Goal: Information Seeking & Learning: Learn about a topic

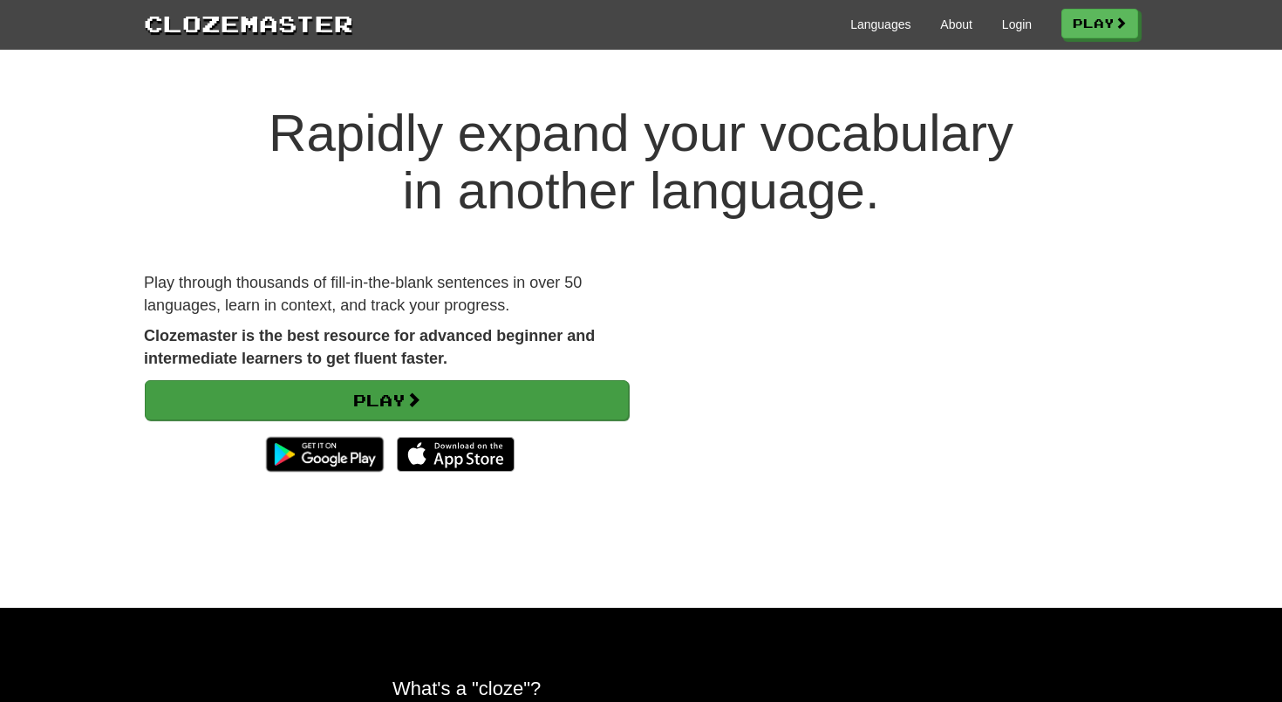
click at [395, 392] on link "Play" at bounding box center [387, 400] width 484 height 40
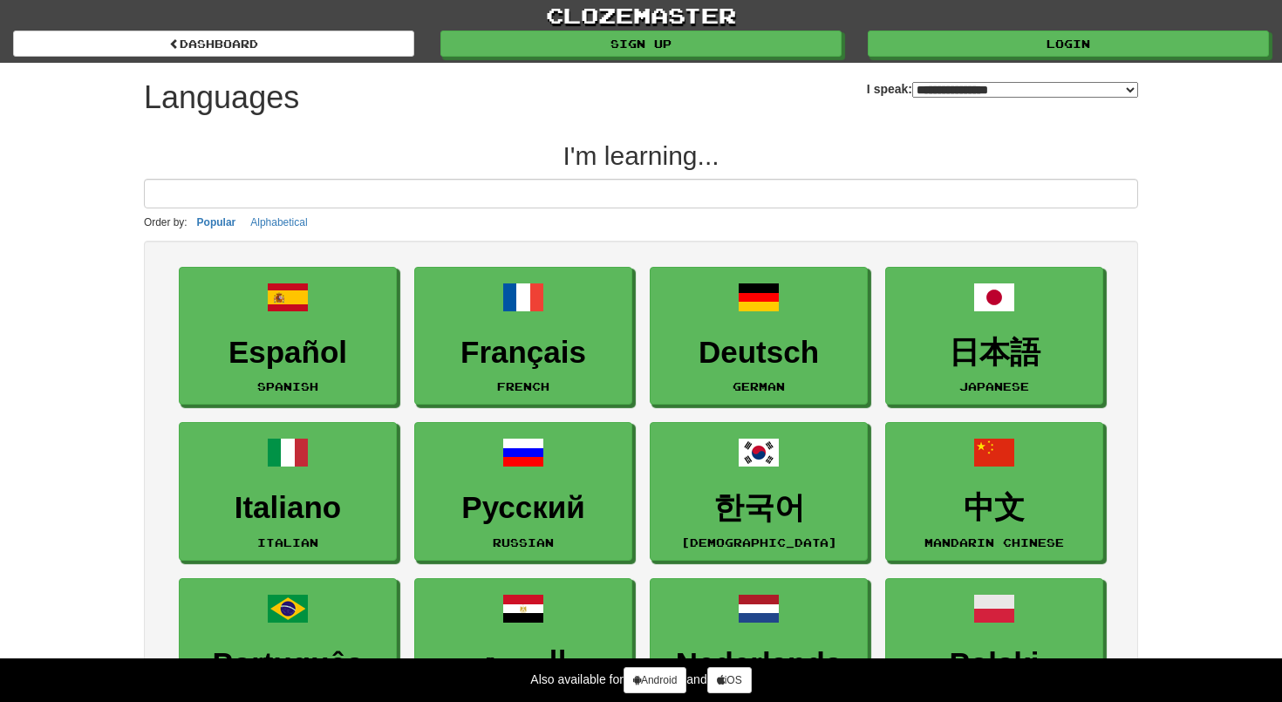
select select "*******"
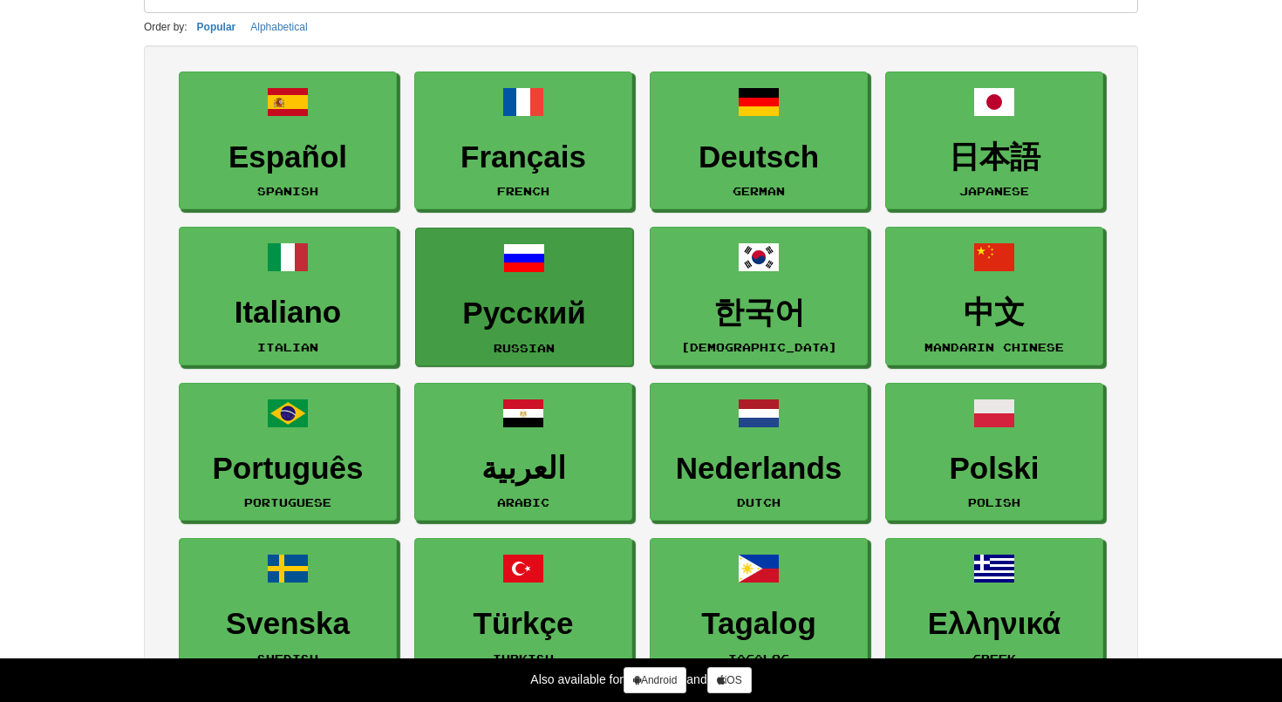
scroll to position [197, 0]
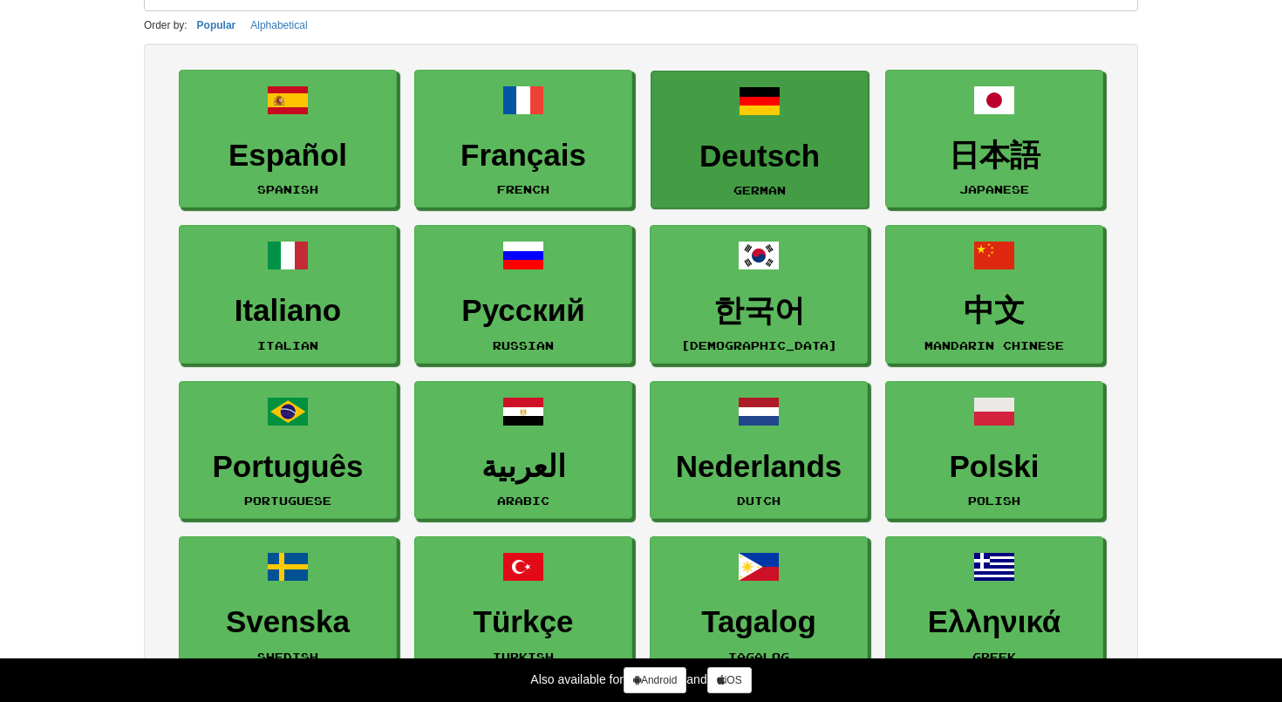
click at [832, 121] on link "Deutsch German" at bounding box center [760, 140] width 218 height 139
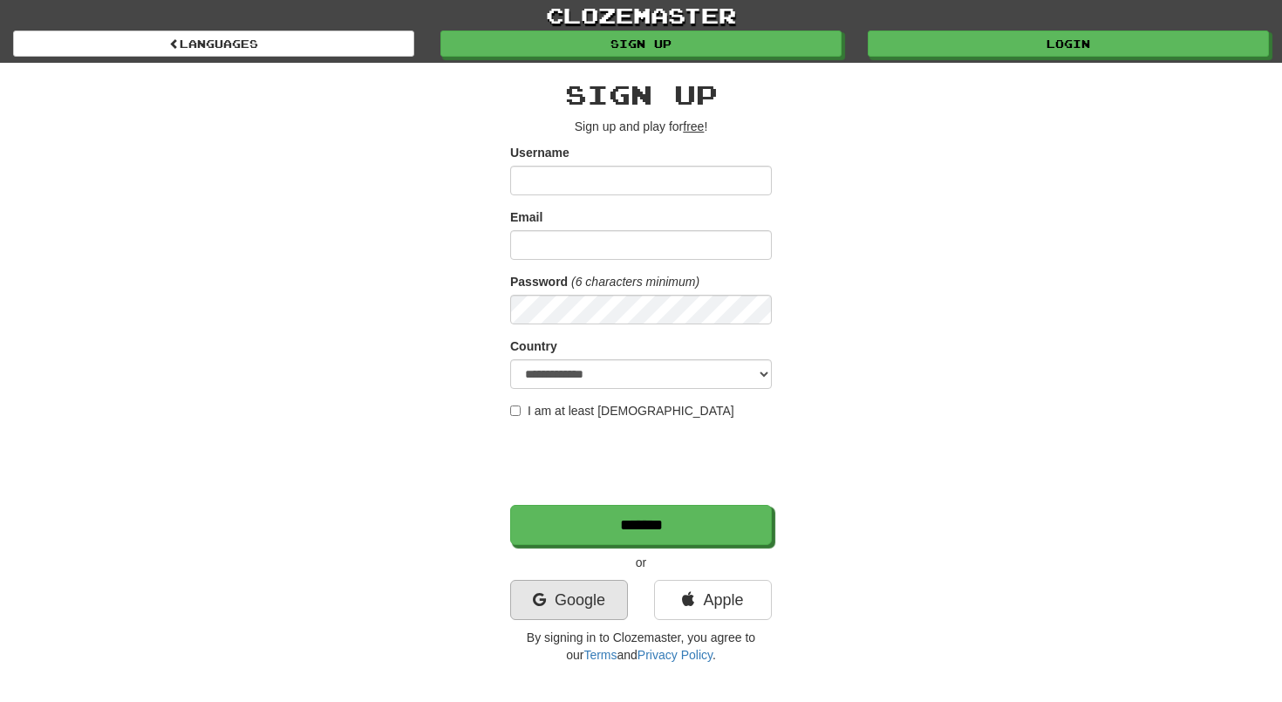
click at [599, 602] on link "Google" at bounding box center [569, 600] width 118 height 40
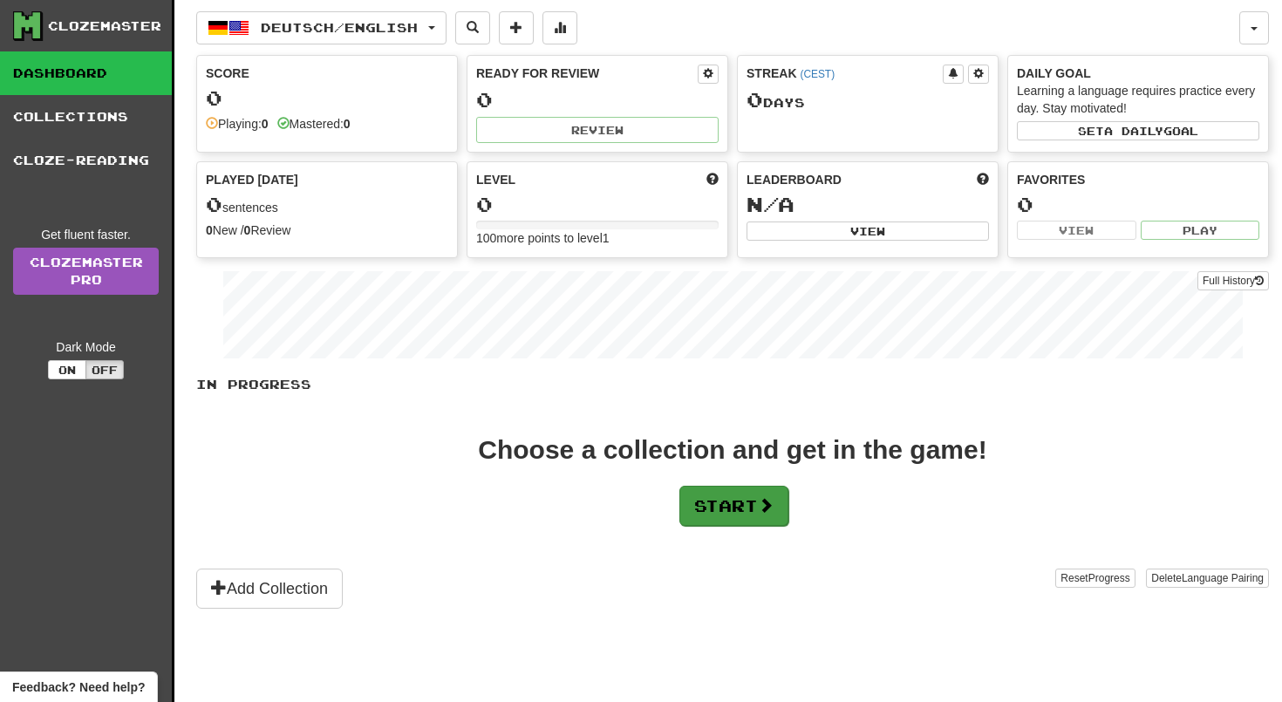
click at [688, 508] on button "Start" at bounding box center [733, 506] width 109 height 40
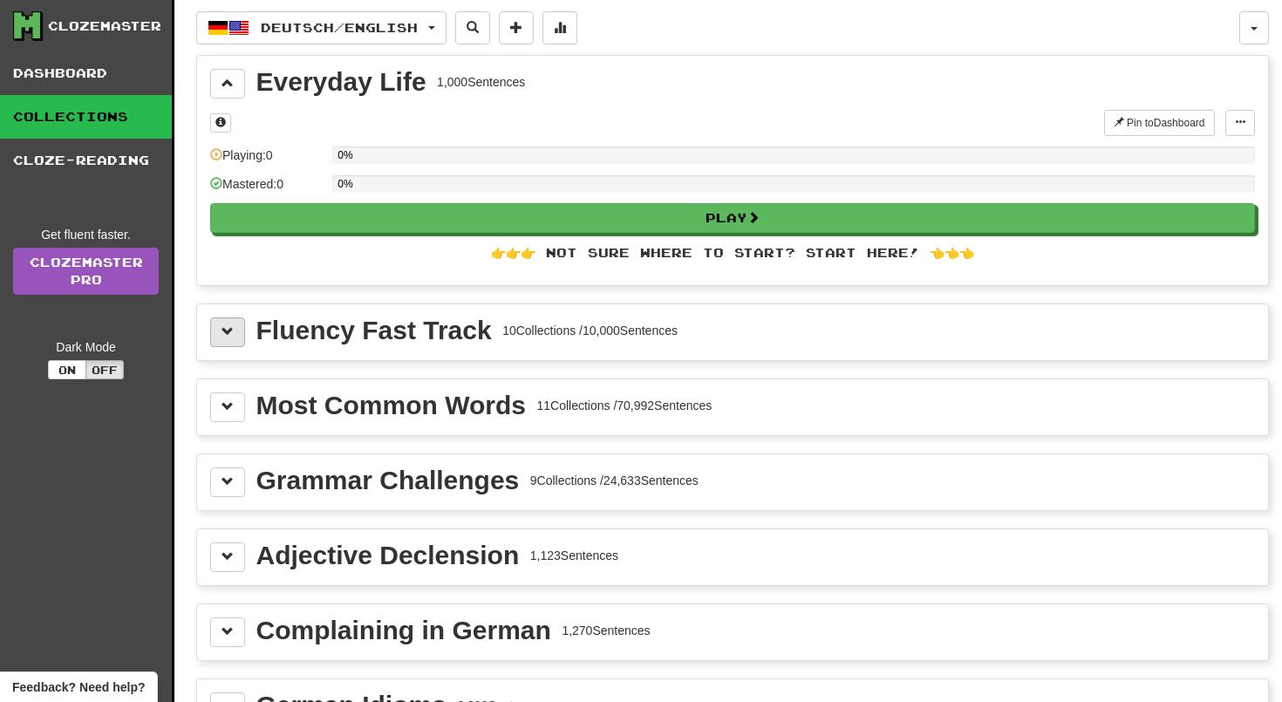
click at [228, 337] on span at bounding box center [227, 331] width 12 height 12
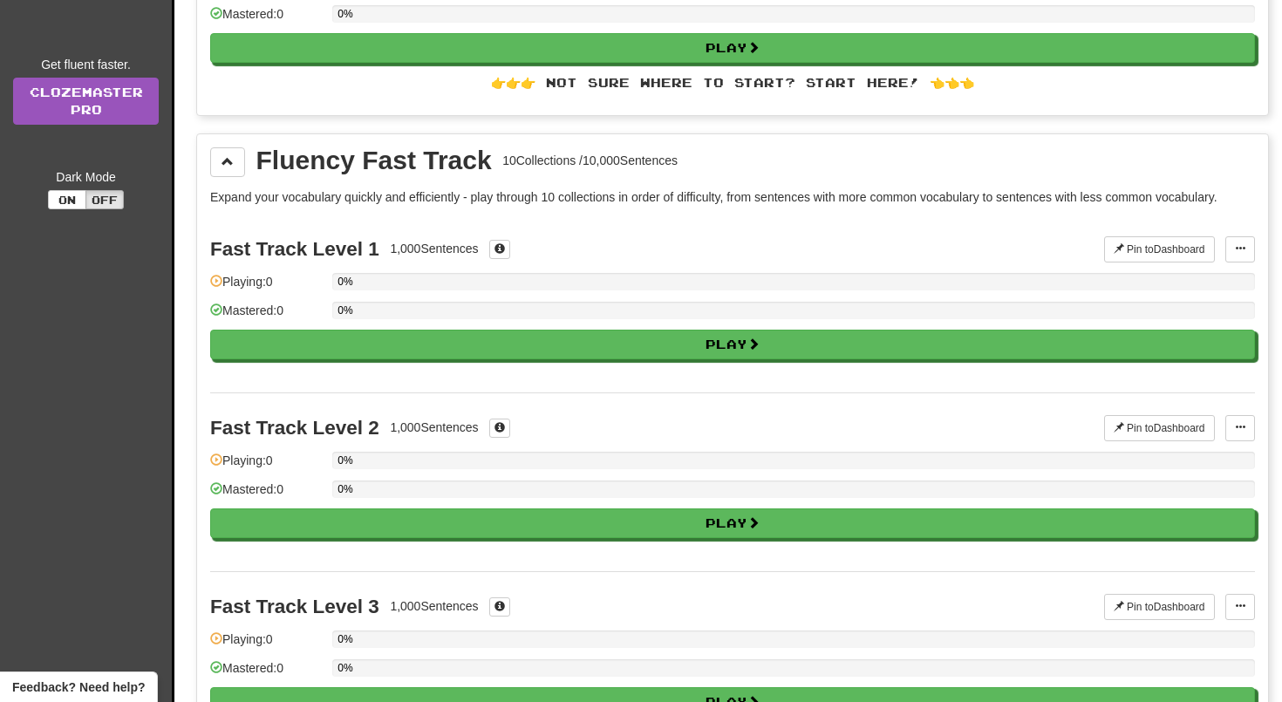
scroll to position [171, 0]
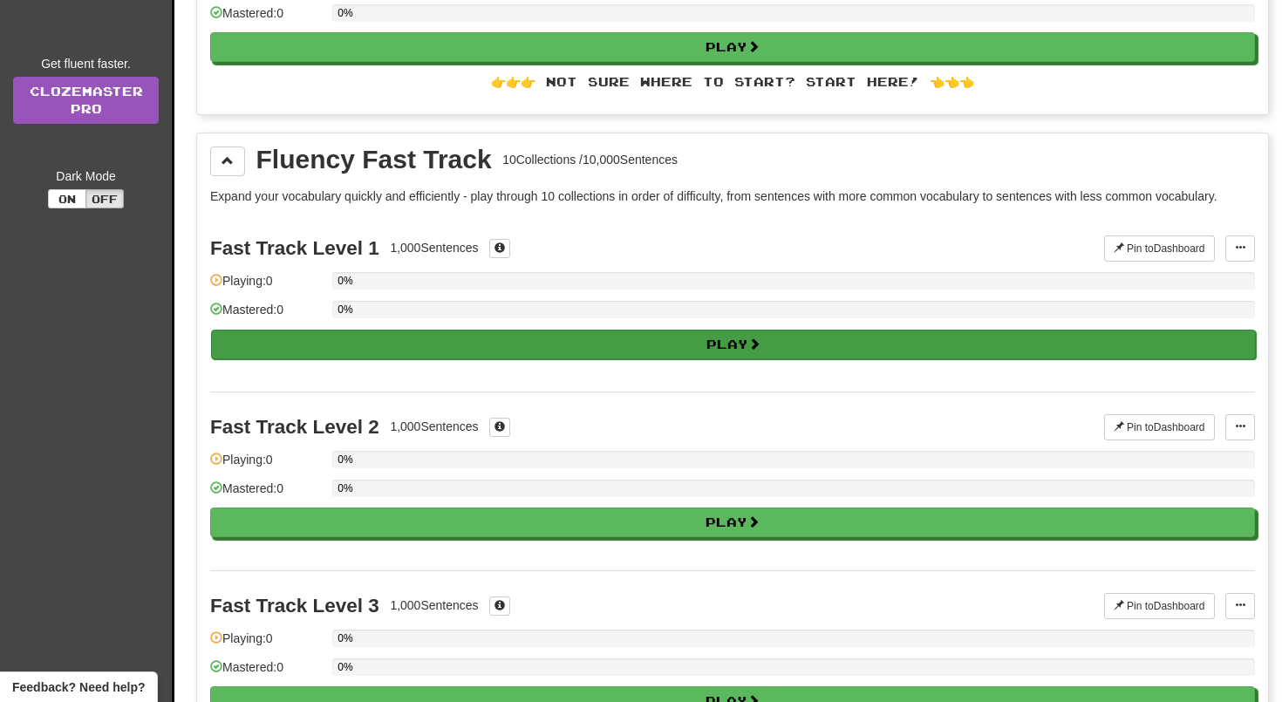
click at [387, 344] on button "Play" at bounding box center [733, 345] width 1045 height 30
select select "**"
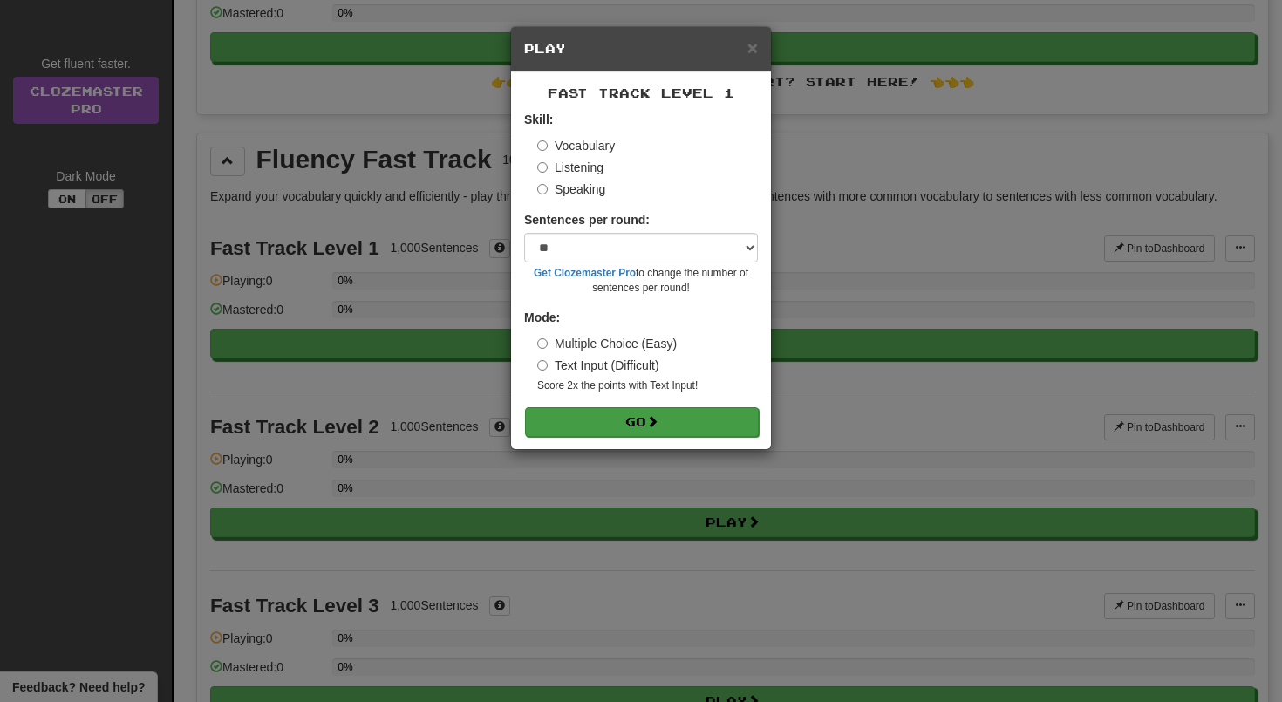
click at [609, 422] on button "Go" at bounding box center [642, 422] width 234 height 30
click at [564, 511] on div "× Play Fast Track Level 1 Skill: Vocabulary Listening Speaking Sentences per ro…" at bounding box center [641, 351] width 1282 height 702
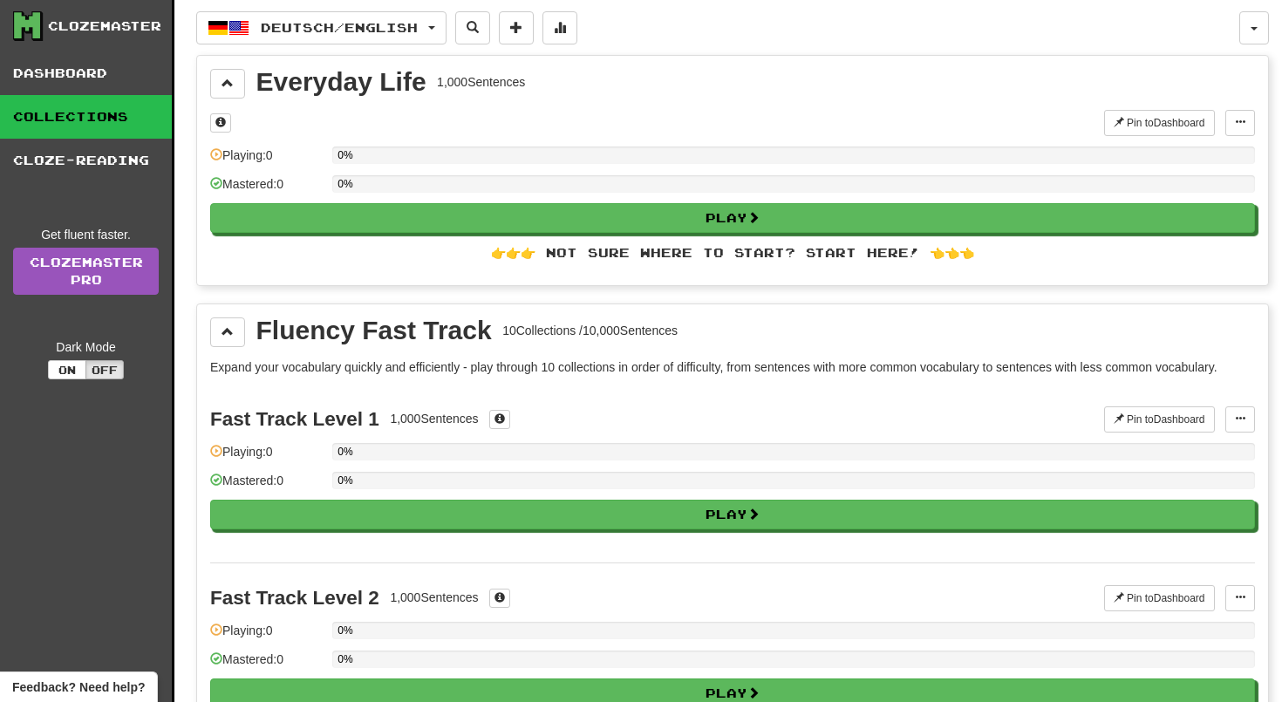
scroll to position [0, 0]
click at [410, 25] on span "Deutsch / English" at bounding box center [339, 27] width 157 height 15
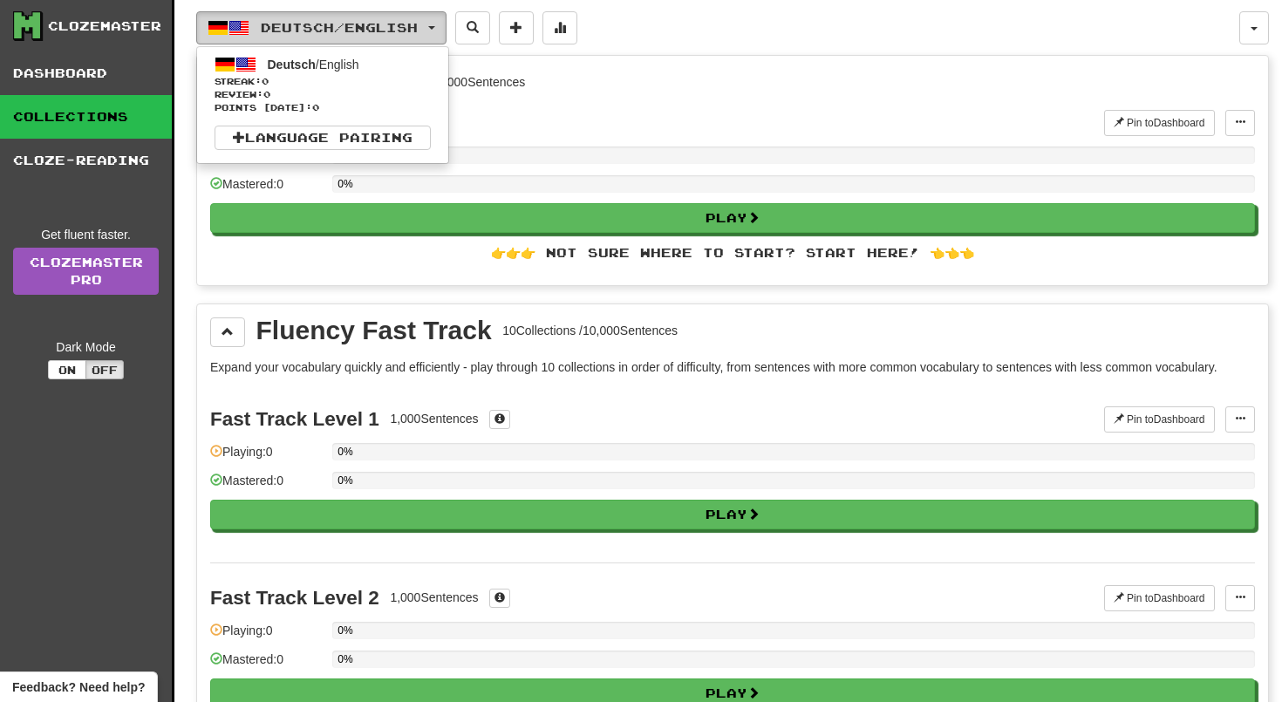
click at [410, 25] on span "Deutsch / English" at bounding box center [339, 27] width 157 height 15
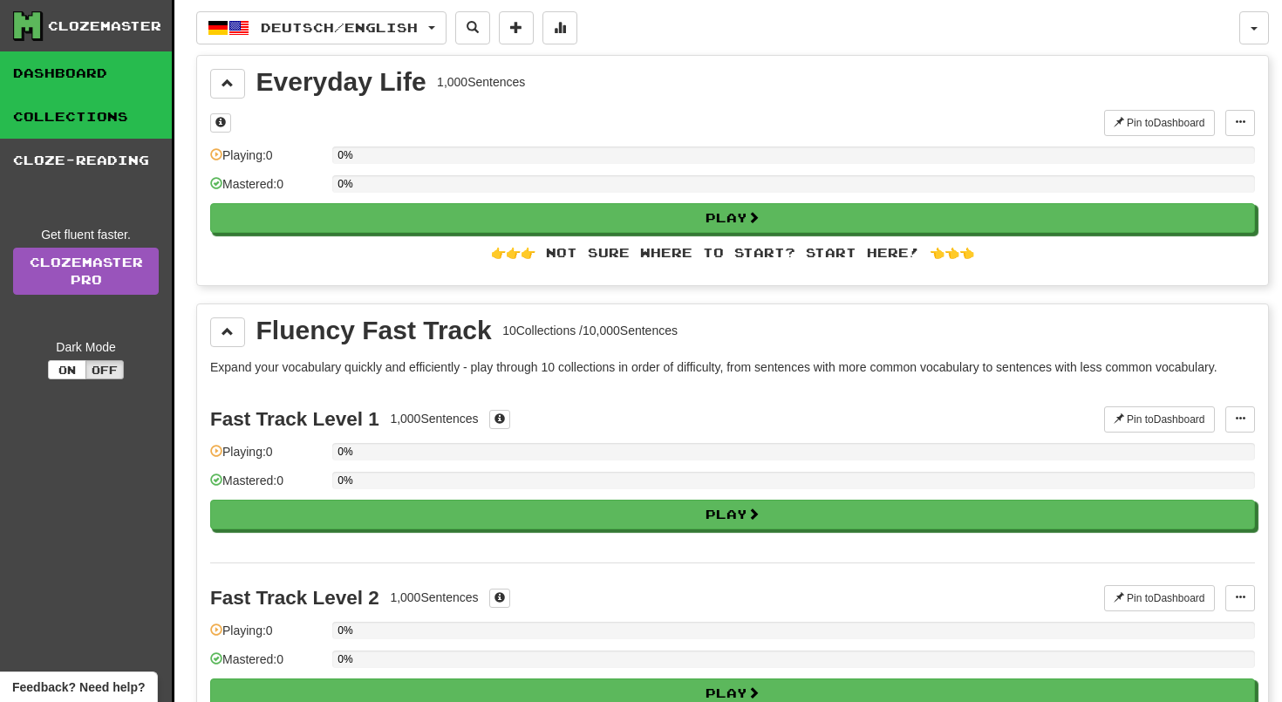
click at [87, 75] on link "Dashboard" at bounding box center [86, 73] width 172 height 44
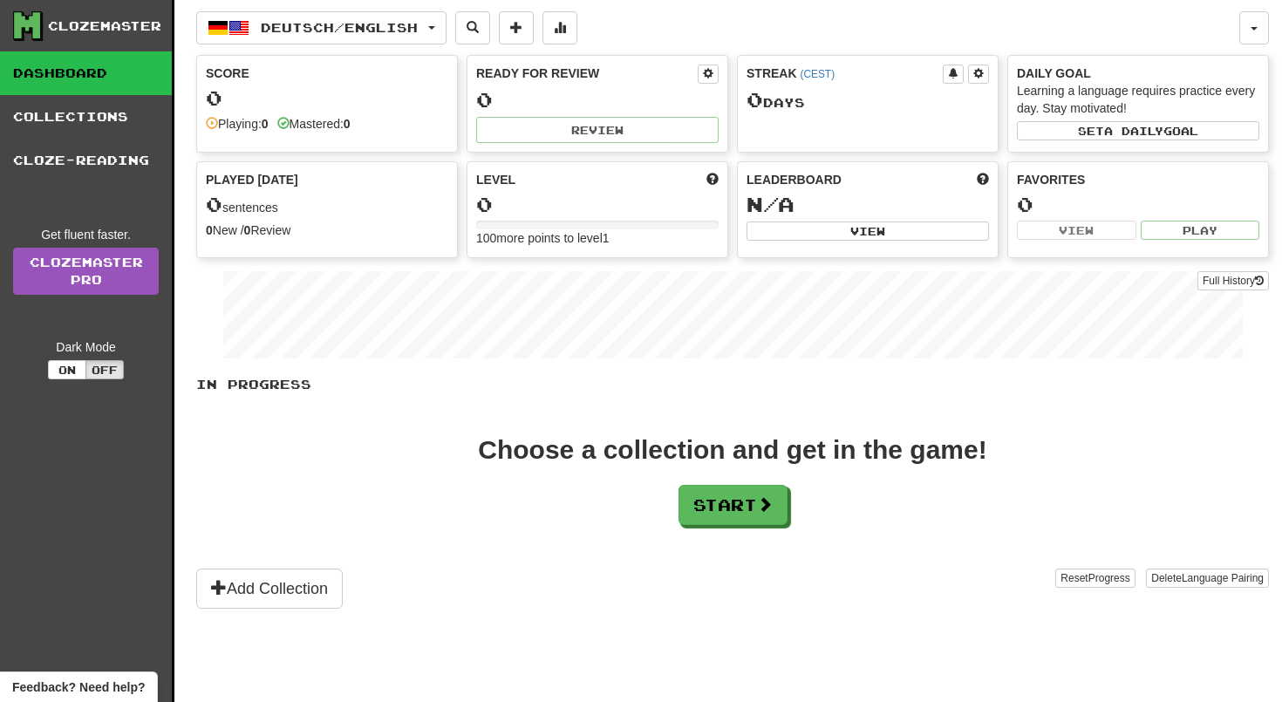
click at [533, 202] on div "0" at bounding box center [597, 205] width 242 height 22
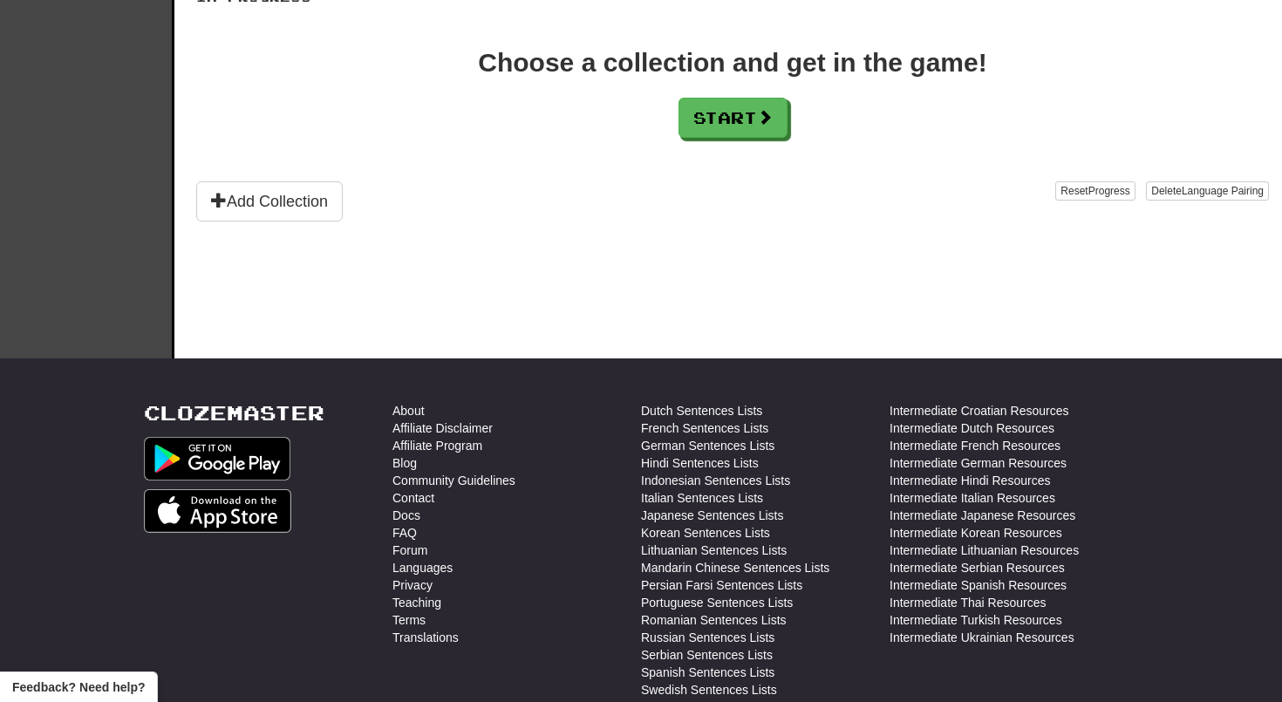
scroll to position [226, 0]
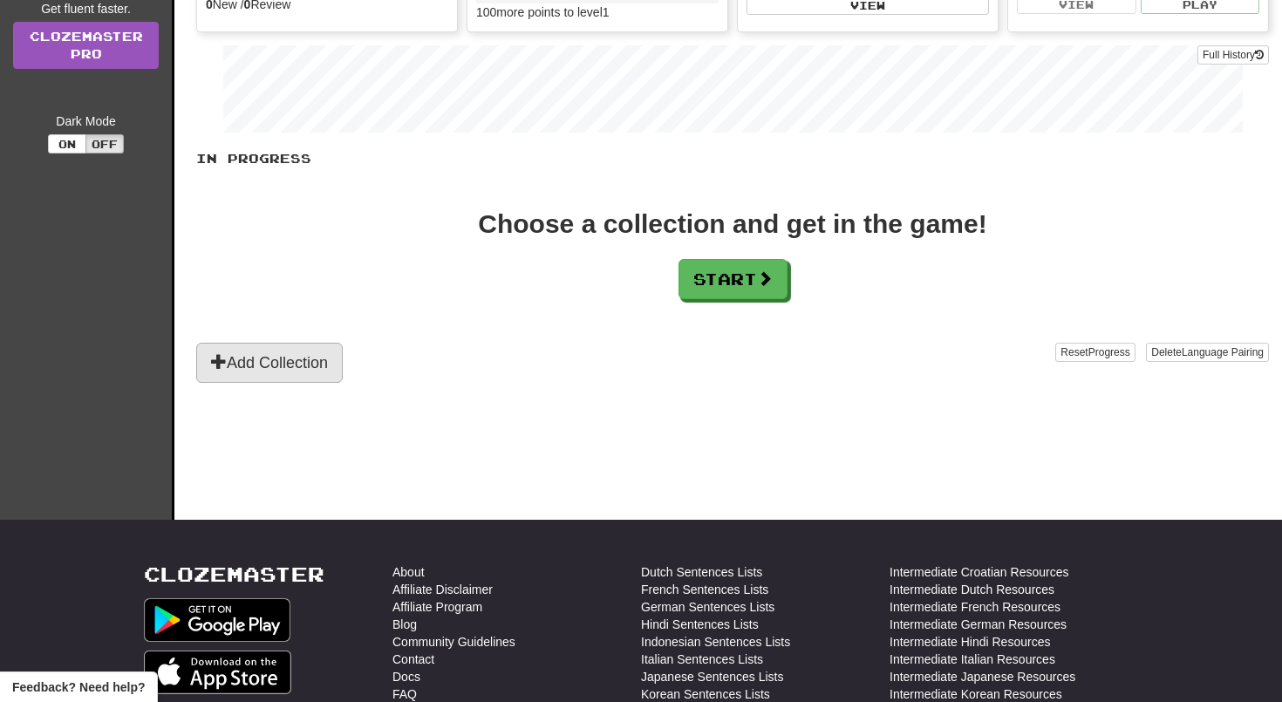
click at [276, 365] on button "Add Collection" at bounding box center [269, 363] width 147 height 40
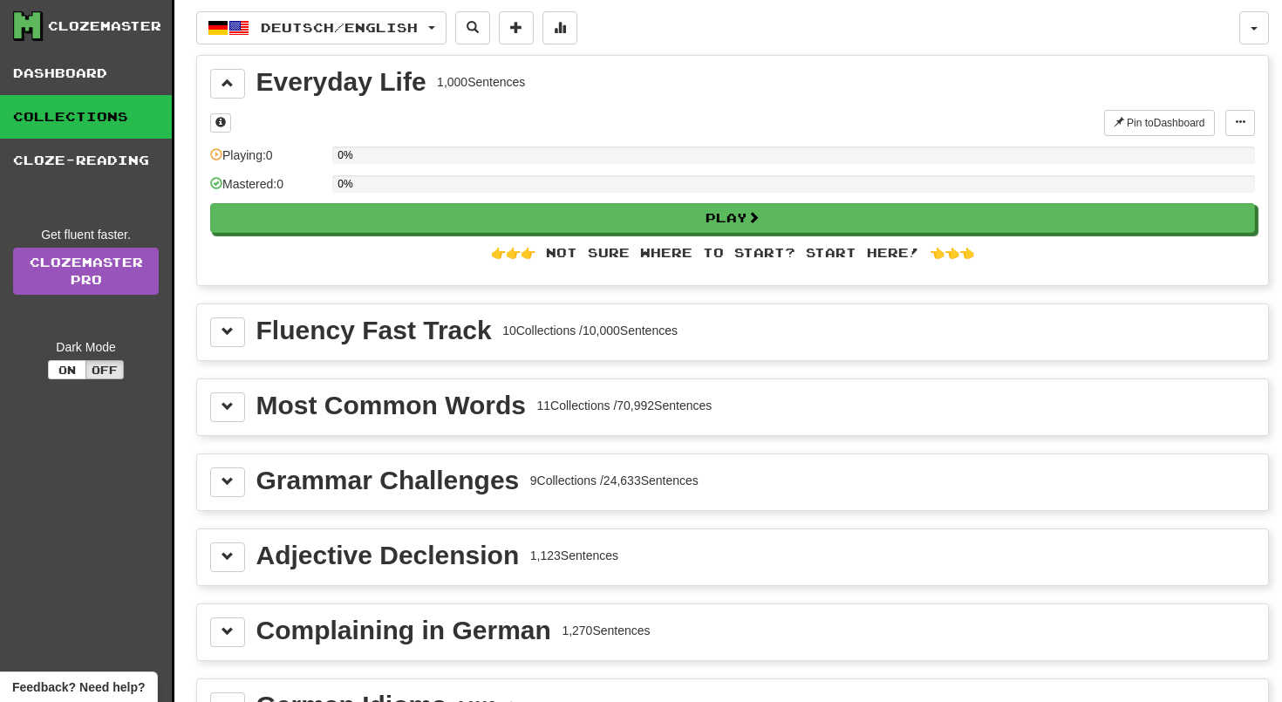
scroll to position [0, 0]
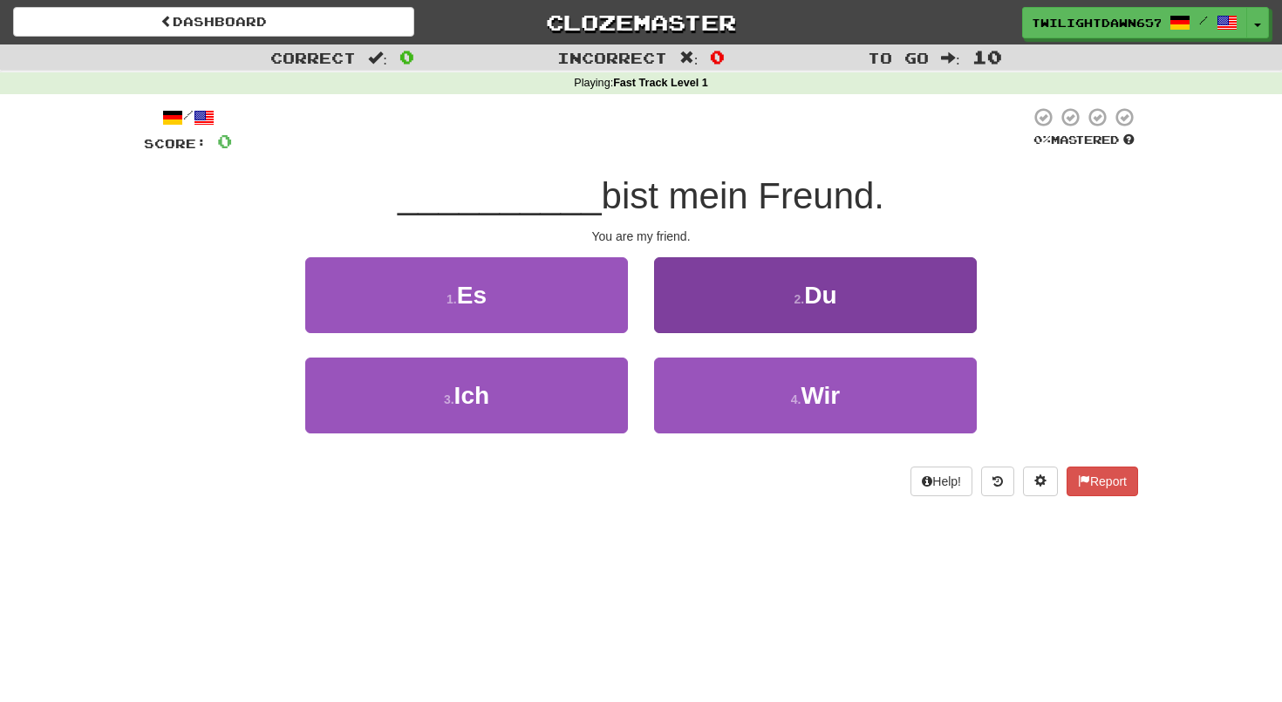
click at [765, 307] on button "2 . Du" at bounding box center [815, 295] width 323 height 76
